Goal: Transaction & Acquisition: Purchase product/service

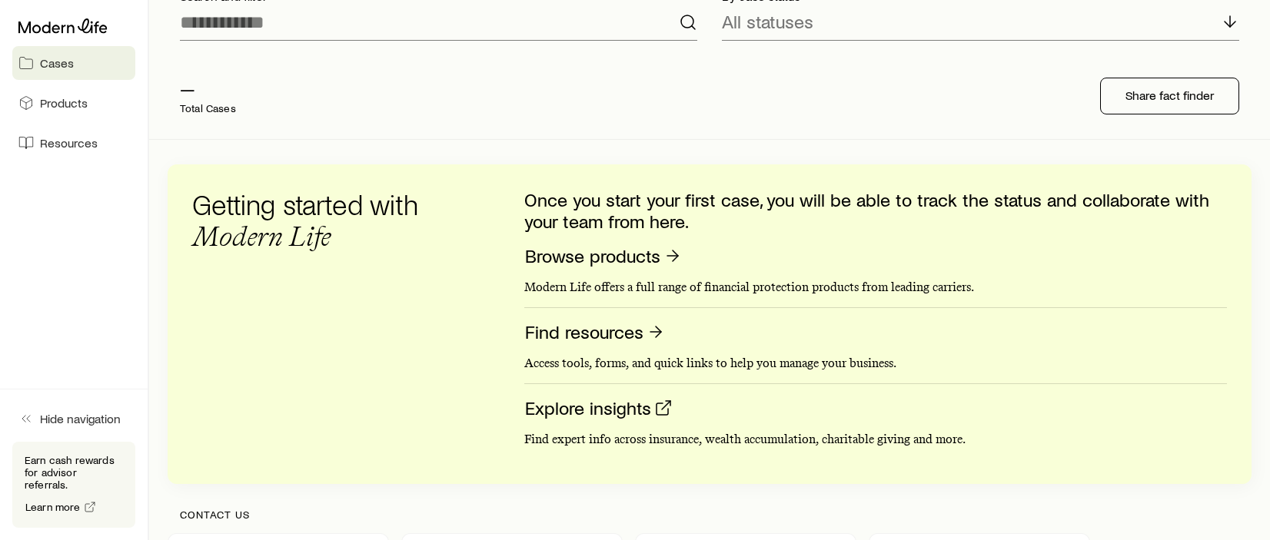
scroll to position [77, 0]
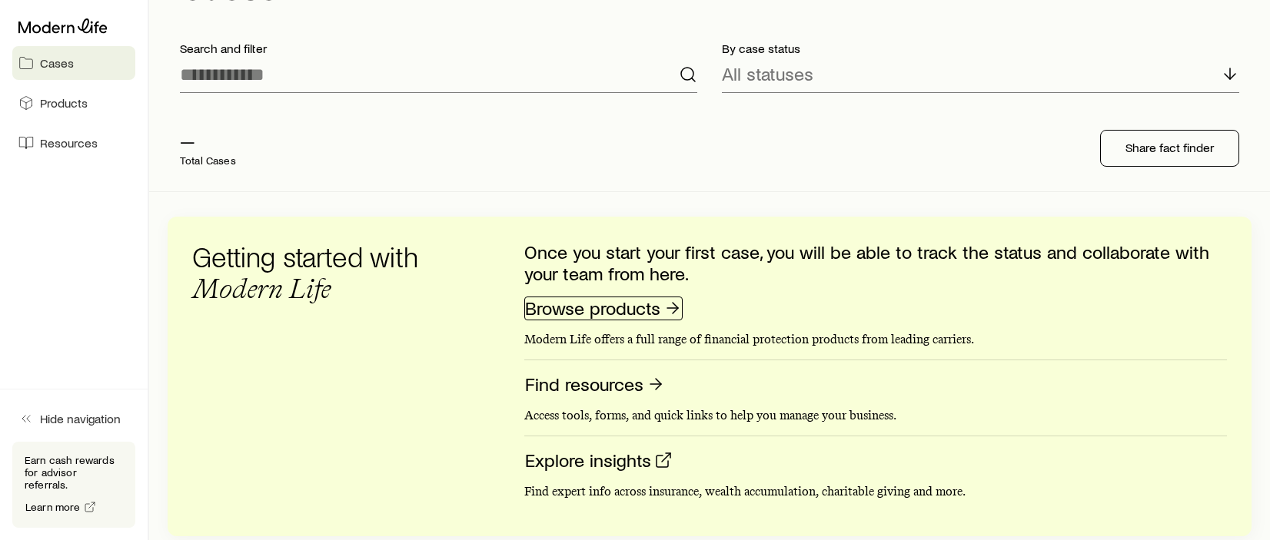
click at [599, 316] on link "Browse products" at bounding box center [603, 309] width 158 height 24
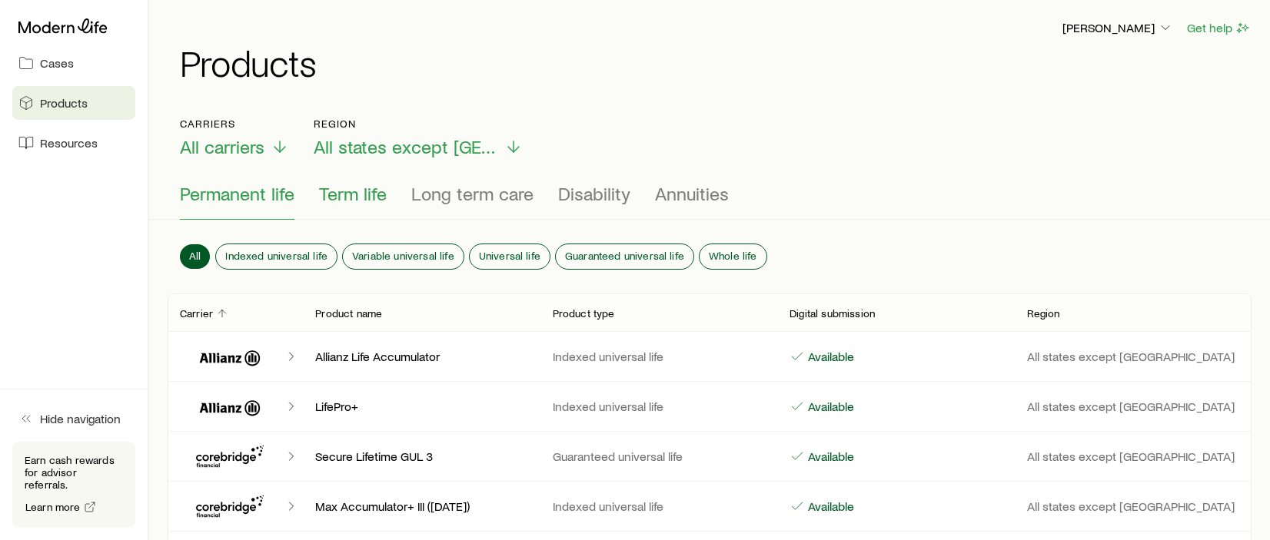
click at [375, 190] on span "Term life" at bounding box center [353, 194] width 68 height 22
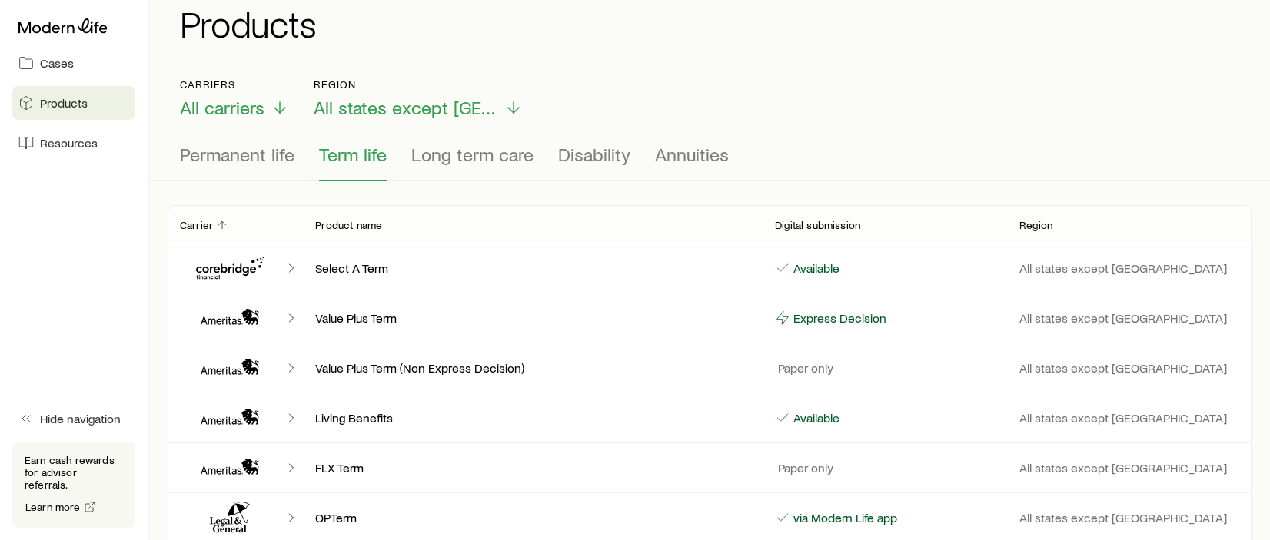
scroll to position [77, 0]
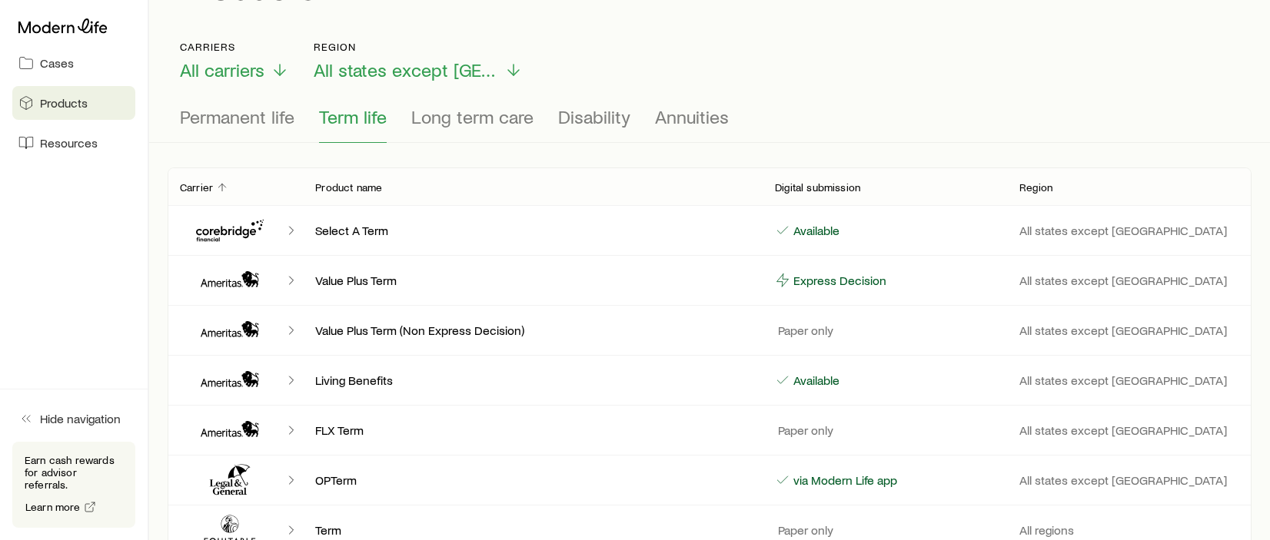
click at [365, 232] on p "Select A Term" at bounding box center [532, 230] width 435 height 15
click at [284, 230] on icon "Client cases" at bounding box center [291, 230] width 15 height 15
click at [251, 231] on icon "Client cases" at bounding box center [226, 233] width 60 height 15
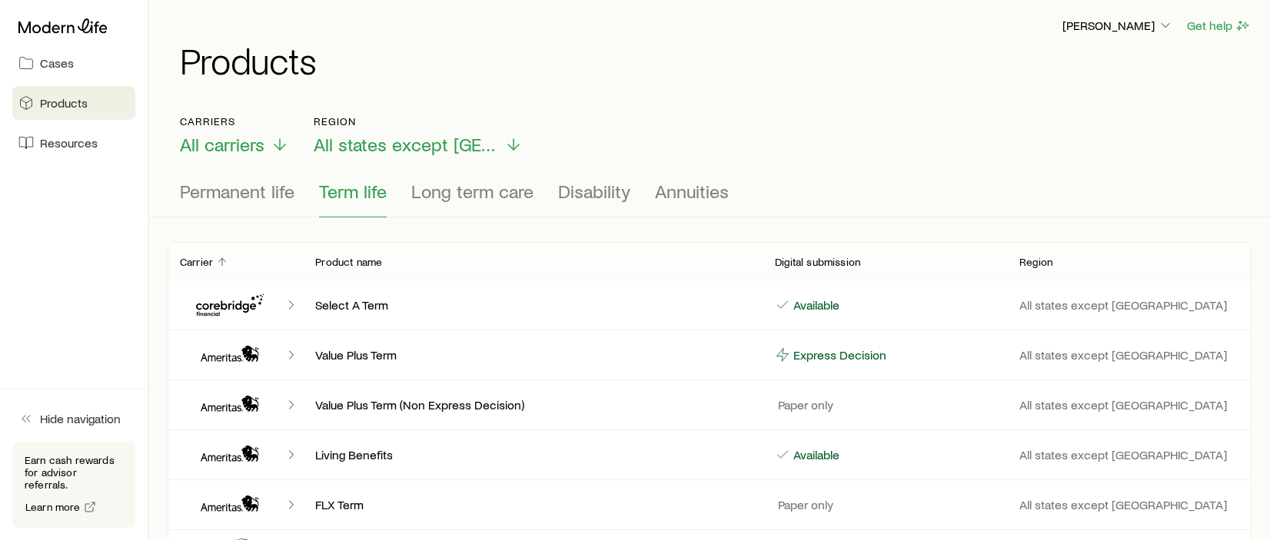
scroll to position [0, 0]
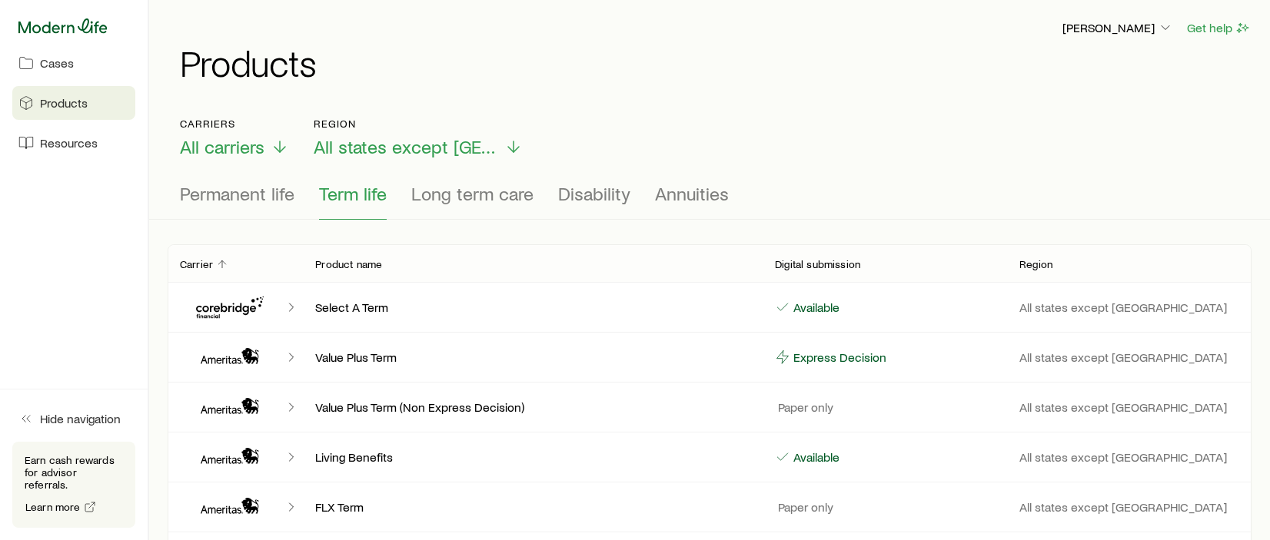
click at [61, 20] on icon at bounding box center [62, 25] width 89 height 15
